Goal: Information Seeking & Learning: Learn about a topic

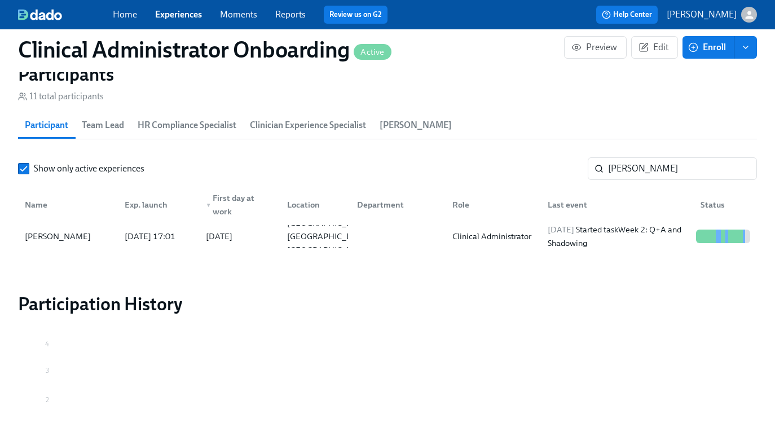
scroll to position [0, 5743]
click at [181, 19] on link "Experiences" at bounding box center [178, 14] width 47 height 11
click at [188, 9] on link "Experiences" at bounding box center [178, 14] width 47 height 11
click at [182, 14] on link "Experiences" at bounding box center [178, 14] width 47 height 11
click at [166, 16] on link "Experiences" at bounding box center [178, 14] width 47 height 11
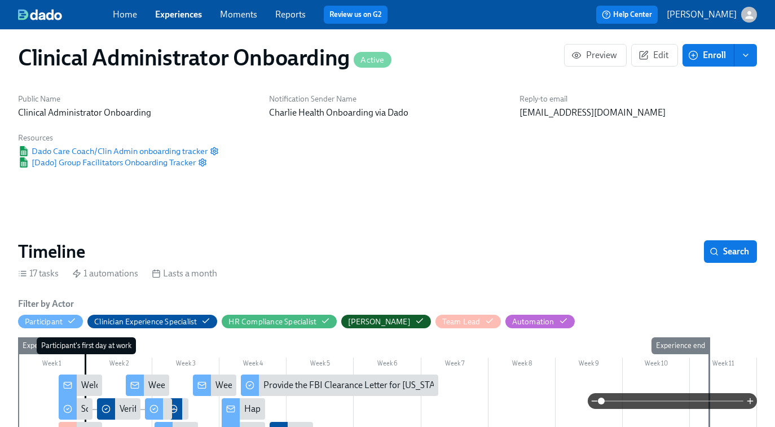
scroll to position [0, 5161]
click at [175, 12] on link "Experiences" at bounding box center [178, 14] width 47 height 11
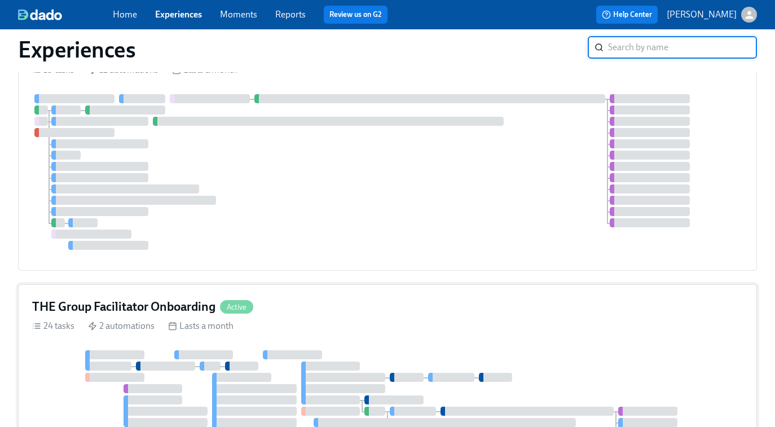
scroll to position [252, 0]
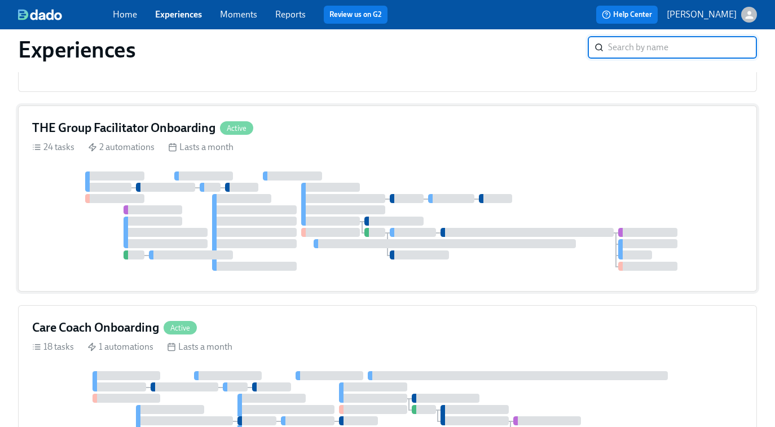
click at [311, 174] on div at bounding box center [292, 175] width 59 height 9
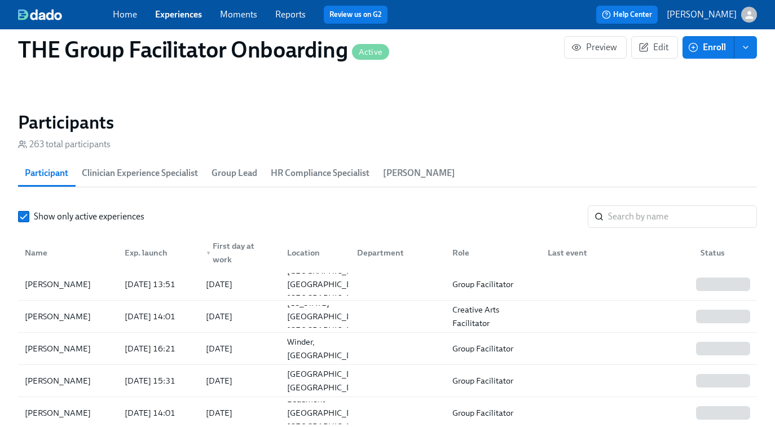
scroll to position [0, 14068]
click at [641, 220] on input "search" at bounding box center [682, 216] width 149 height 23
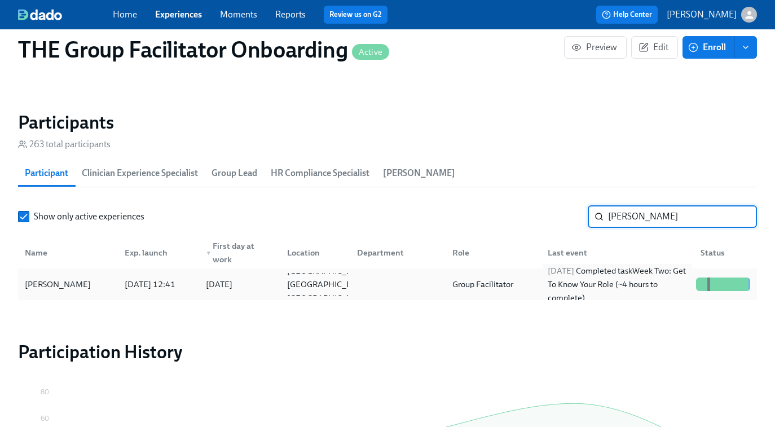
click at [566, 290] on div "2025/09/10 Completed task Week Two: Get To Know Your Role (~4 hours to complete)" at bounding box center [617, 284] width 148 height 41
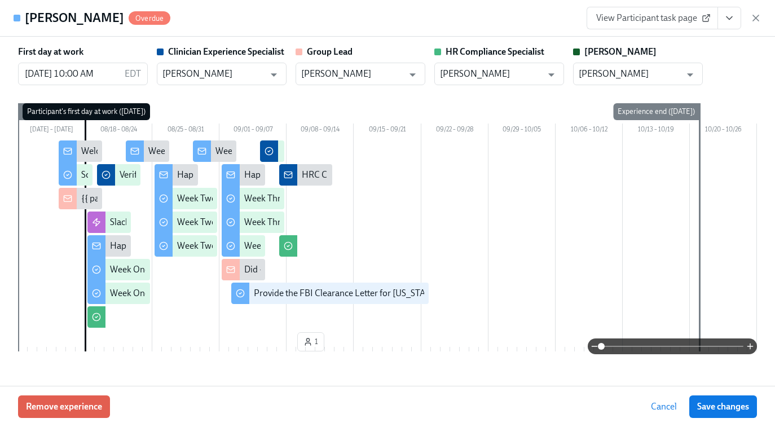
click at [633, 22] on span "View Participant task page" at bounding box center [652, 17] width 112 height 11
click at [721, 16] on button "View task page" at bounding box center [729, 18] width 24 height 23
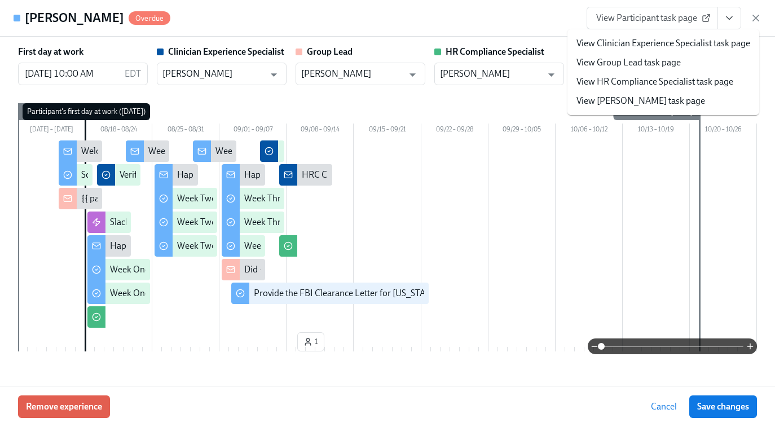
click at [654, 80] on link "View HR Compliance Specialist task page" at bounding box center [654, 82] width 157 height 12
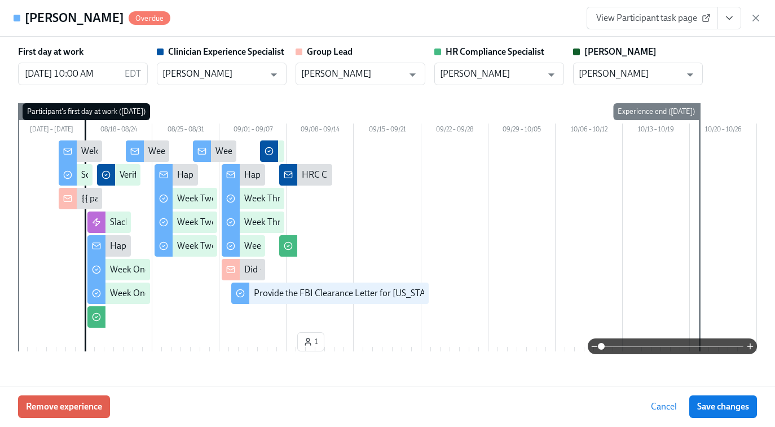
scroll to position [0, 15641]
click at [758, 17] on icon "button" at bounding box center [755, 17] width 11 height 11
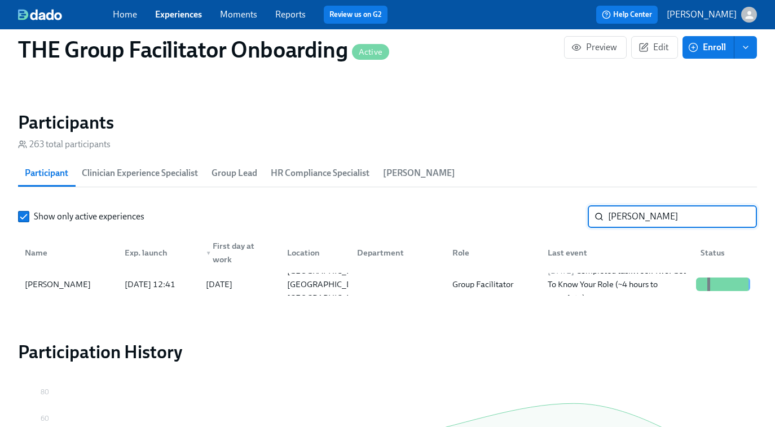
click at [642, 218] on input "sabrina" at bounding box center [682, 216] width 149 height 23
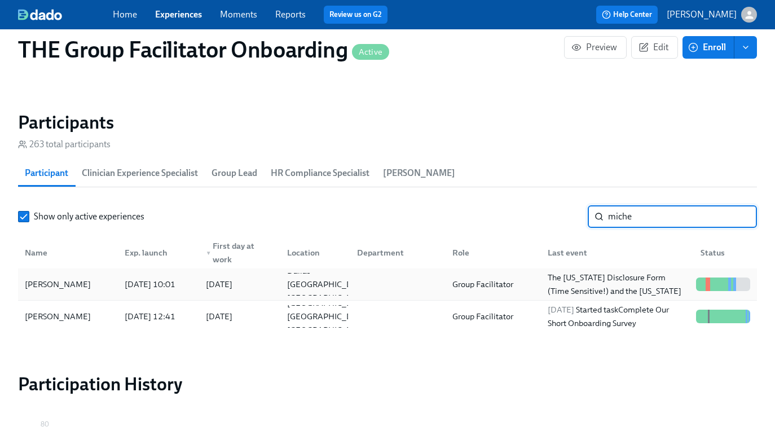
type input "miche"
click at [421, 278] on div at bounding box center [395, 284] width 95 height 23
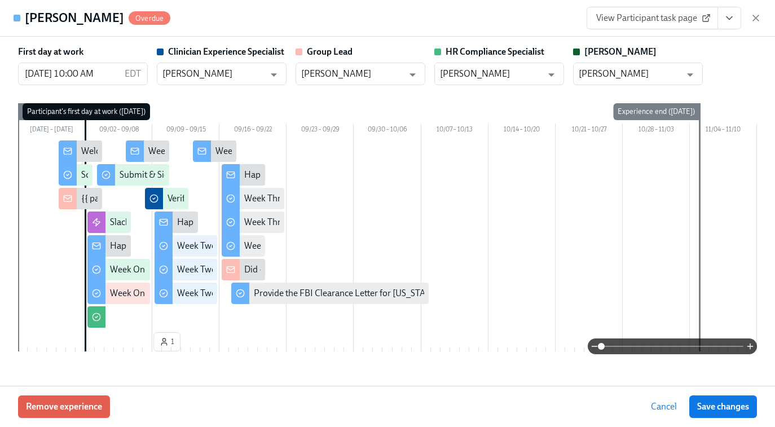
click at [671, 23] on span "View Participant task page" at bounding box center [652, 17] width 112 height 11
click at [755, 19] on icon "button" at bounding box center [755, 17] width 11 height 11
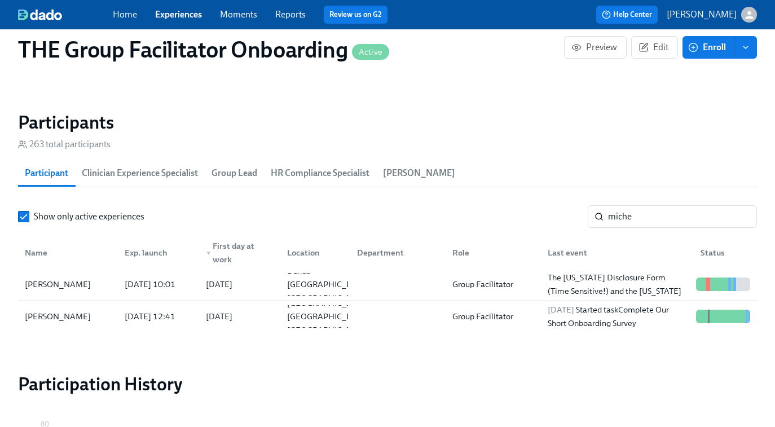
click at [185, 15] on link "Experiences" at bounding box center [178, 14] width 47 height 11
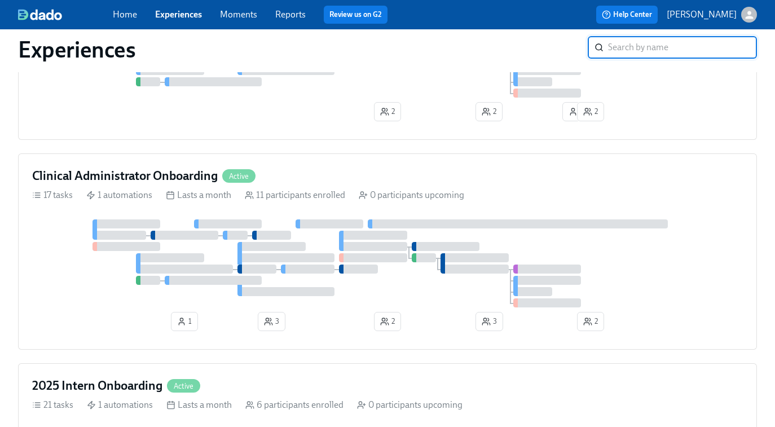
scroll to position [684, 0]
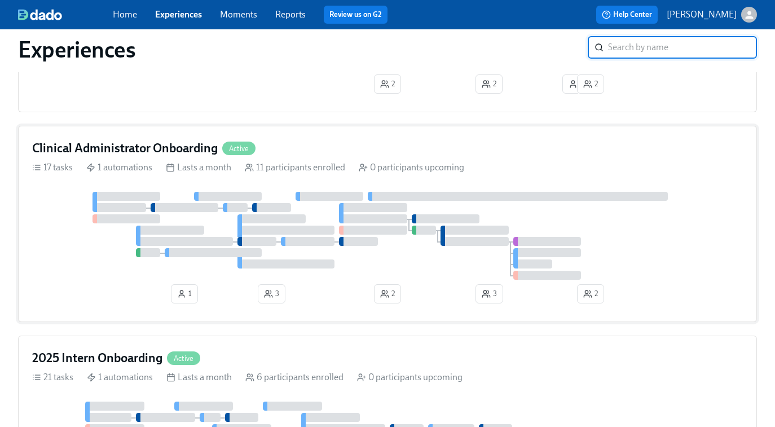
click at [306, 209] on div at bounding box center [387, 236] width 710 height 88
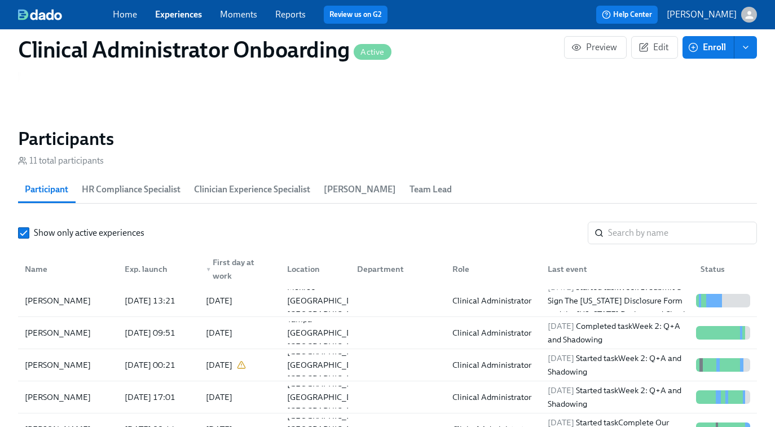
scroll to position [915, 0]
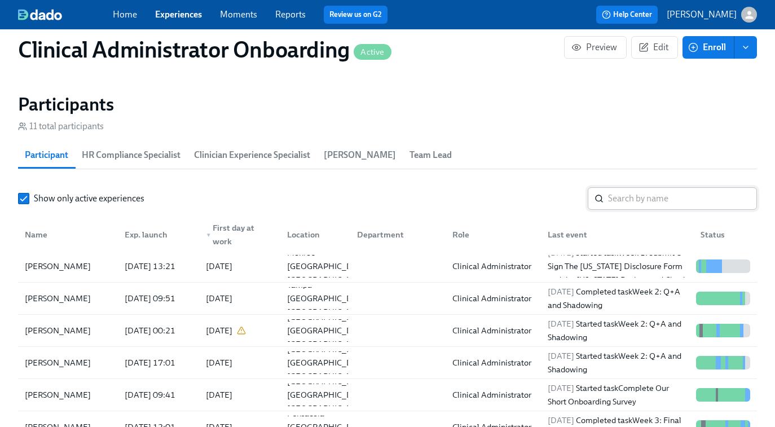
click at [607, 198] on div "​" at bounding box center [671, 198] width 169 height 23
paste input "Anne Louise Seaman"
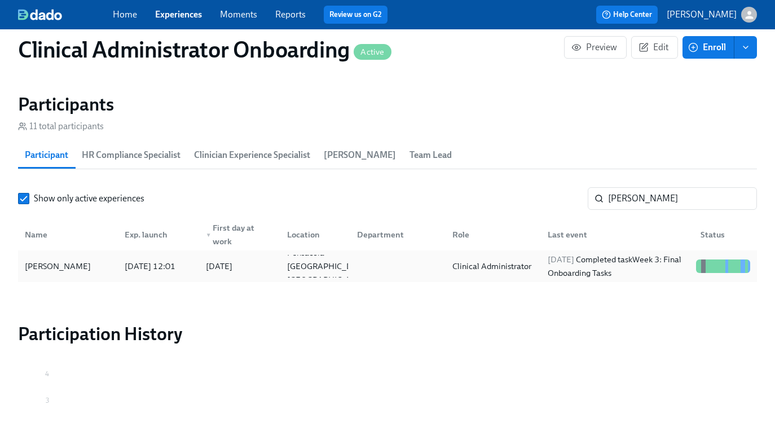
click at [594, 269] on div "2025/09/10 Completed task Week 3: Final Onboarding Tasks" at bounding box center [617, 266] width 148 height 27
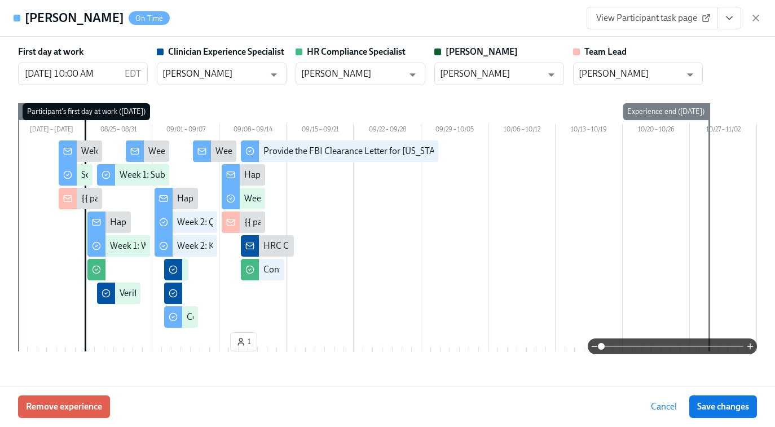
click at [640, 21] on span "View Participant task page" at bounding box center [652, 17] width 112 height 11
click at [755, 17] on icon "button" at bounding box center [755, 17] width 11 height 11
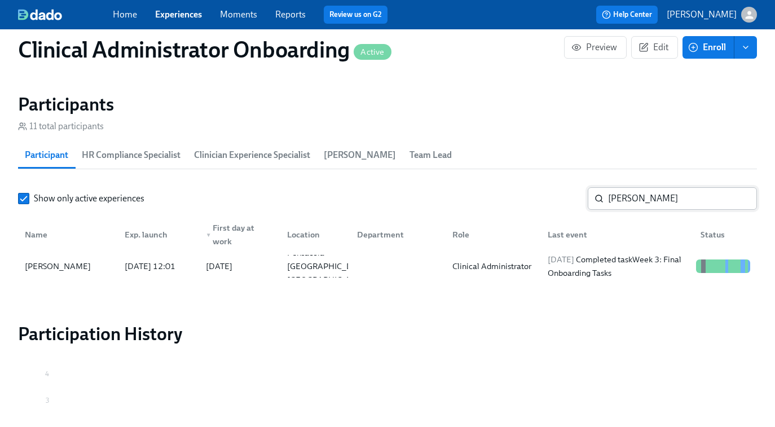
click at [656, 198] on input "Anne Louise Seaman" at bounding box center [682, 198] width 149 height 23
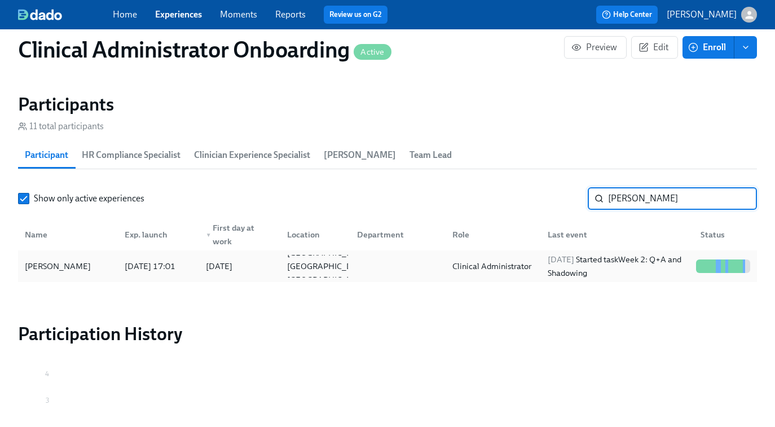
type input "natalie"
click at [528, 257] on div "Clinical Administrator" at bounding box center [490, 266] width 95 height 23
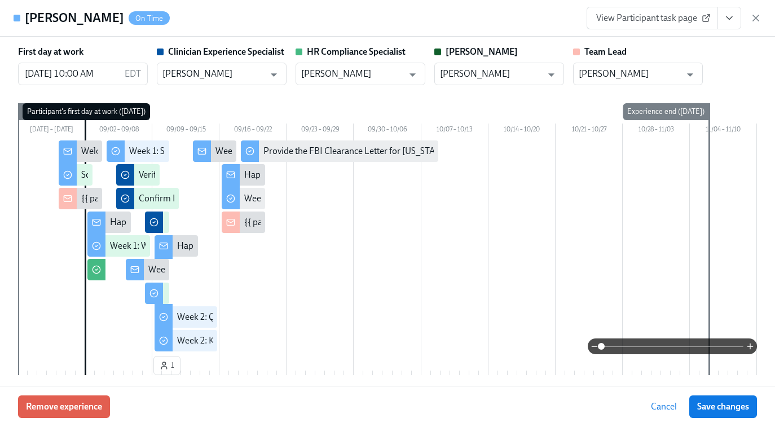
click at [643, 16] on span "View Participant task page" at bounding box center [652, 17] width 112 height 11
click at [753, 21] on icon "button" at bounding box center [755, 17] width 11 height 11
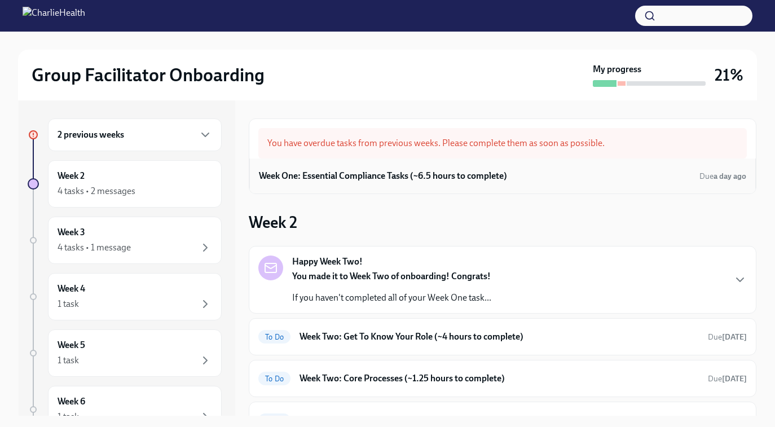
click at [463, 179] on h6 "Week One: Essential Compliance Tasks (~6.5 hours to complete)" at bounding box center [383, 176] width 248 height 12
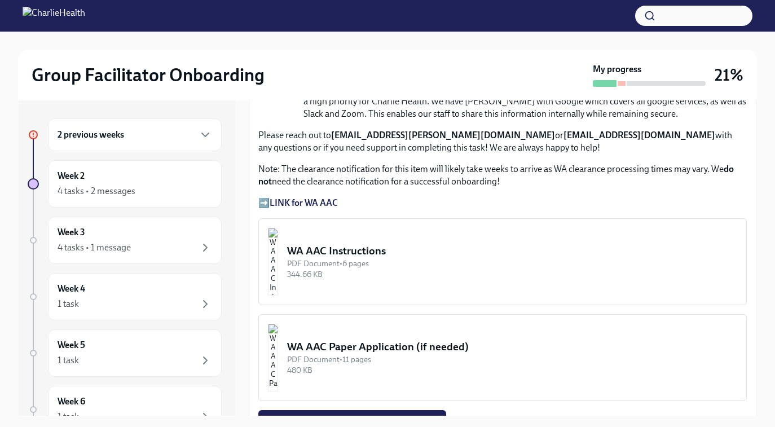
scroll to position [830, 0]
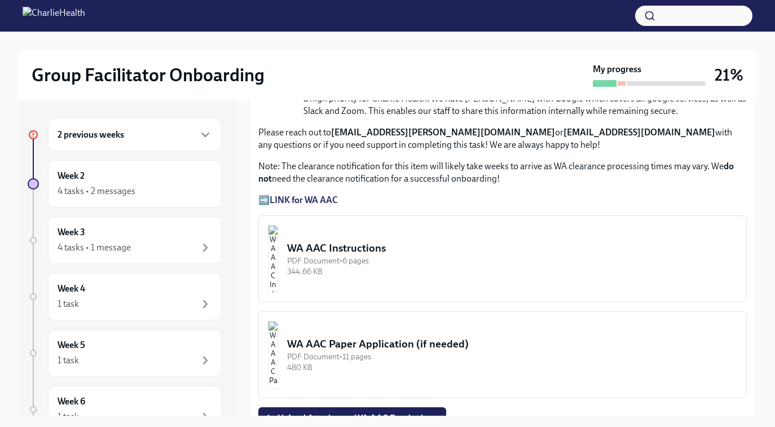
click at [294, 196] on strong "LINK for WA AAC" at bounding box center [303, 199] width 68 height 11
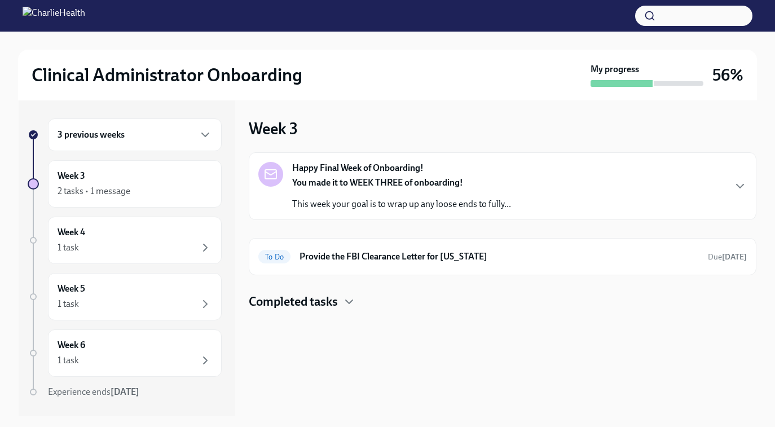
click at [112, 129] on h6 "3 previous weeks" at bounding box center [90, 135] width 67 height 12
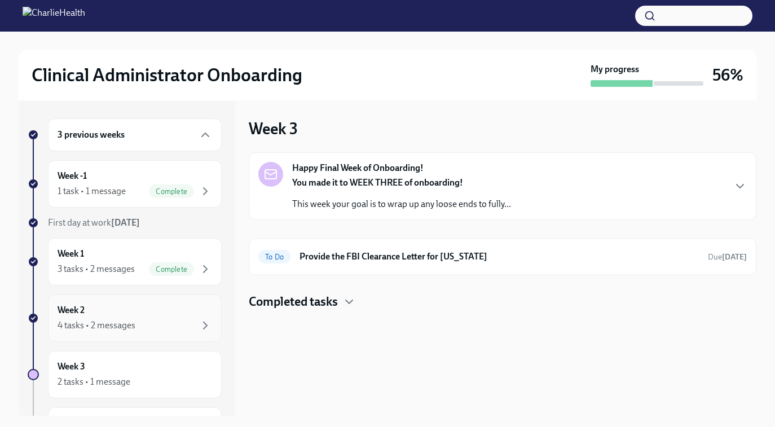
click at [99, 321] on div "4 tasks • 2 messages" at bounding box center [96, 325] width 78 height 12
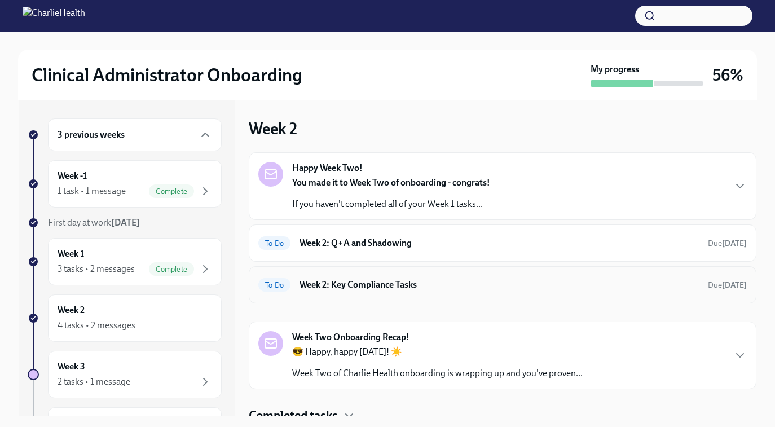
click at [335, 282] on h6 "Week 2: Key Compliance Tasks" at bounding box center [498, 284] width 399 height 12
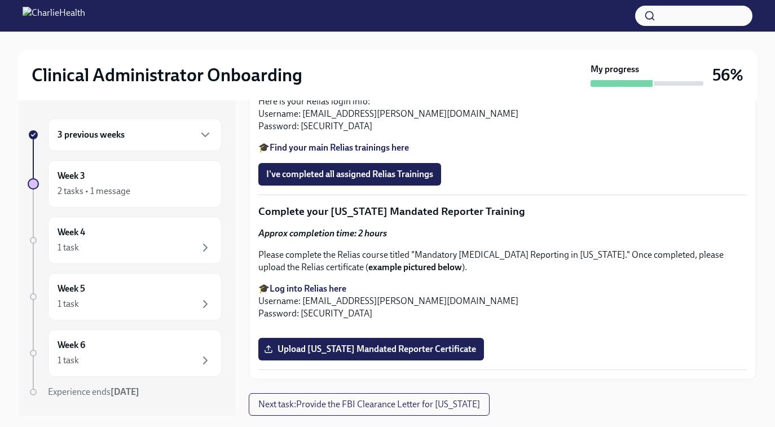
scroll to position [20, 0]
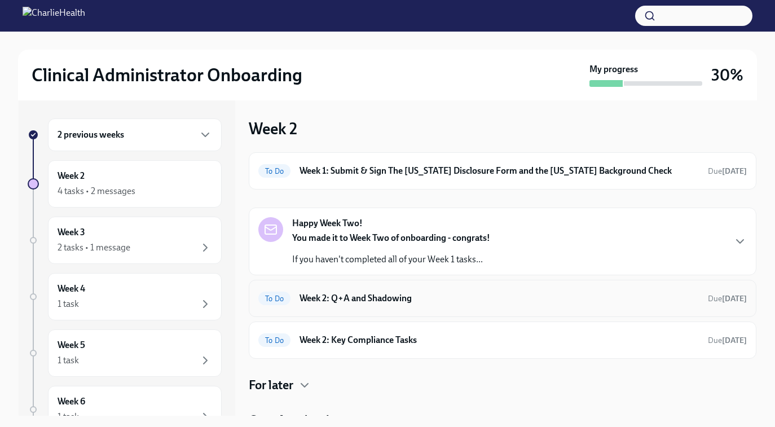
click at [373, 300] on h6 "Week 2: Q+A and Shadowing" at bounding box center [498, 298] width 399 height 12
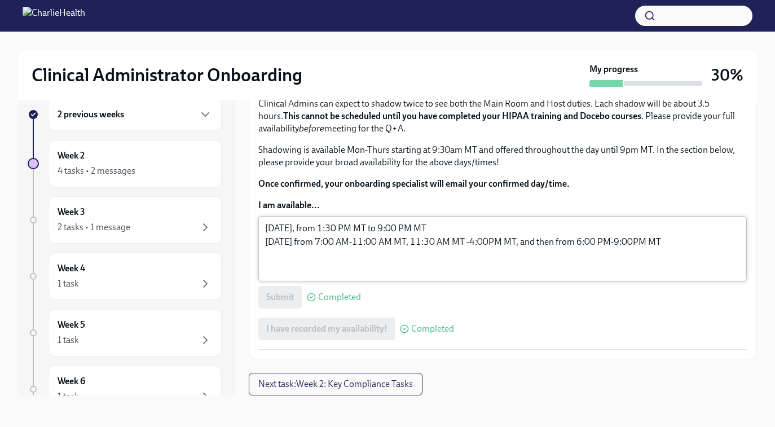
scroll to position [749, 0]
